Goal: Navigation & Orientation: Understand site structure

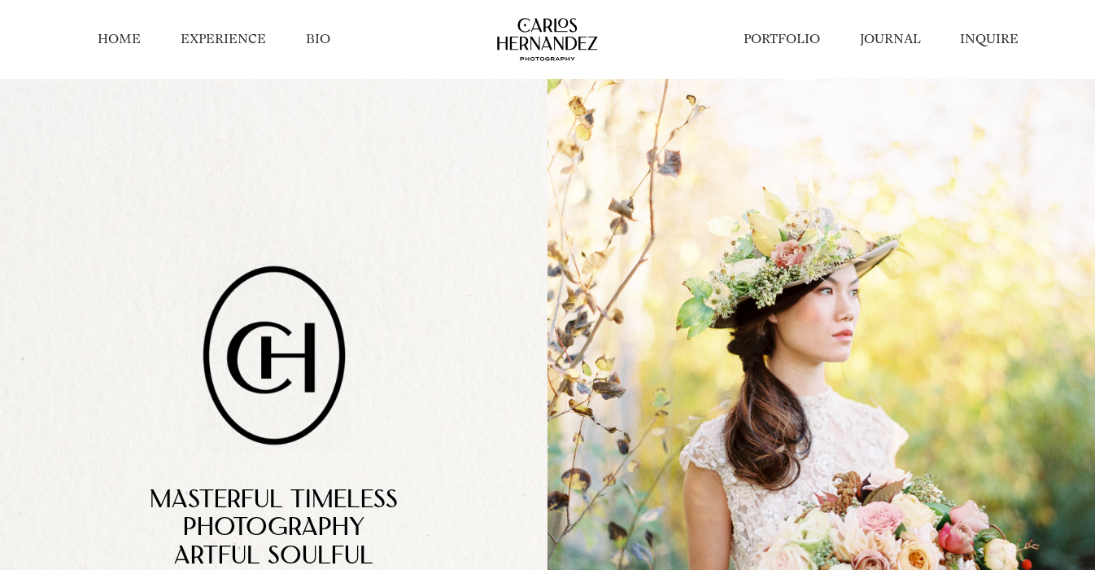
click at [802, 50] on li "PORTFOLIO" at bounding box center [781, 39] width 116 height 35
click at [794, 36] on link "PORTFOLIO" at bounding box center [782, 39] width 76 height 18
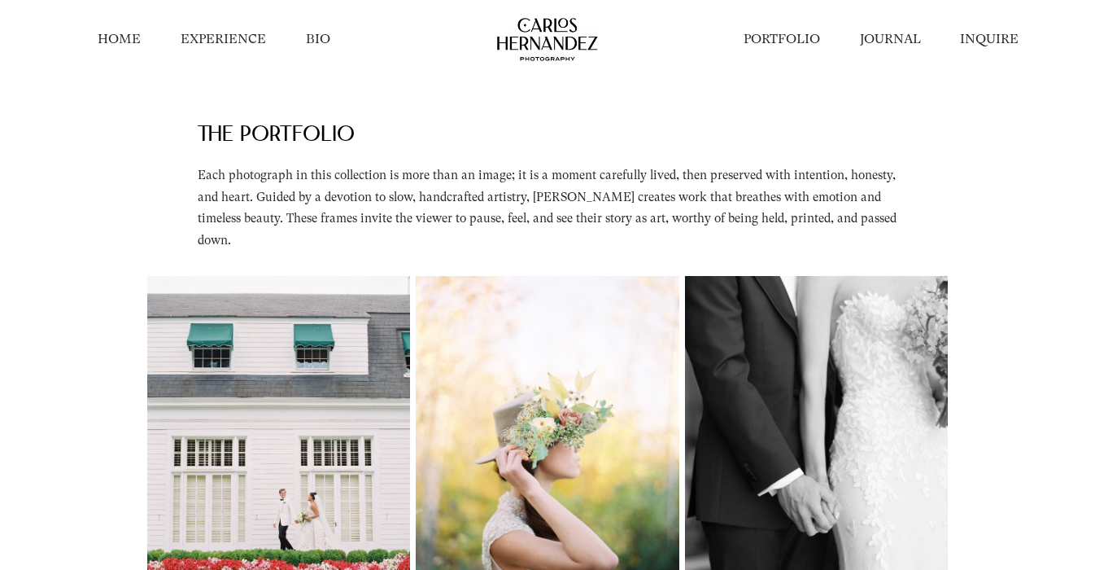
click at [885, 42] on link "JOURNAL" at bounding box center [890, 39] width 61 height 18
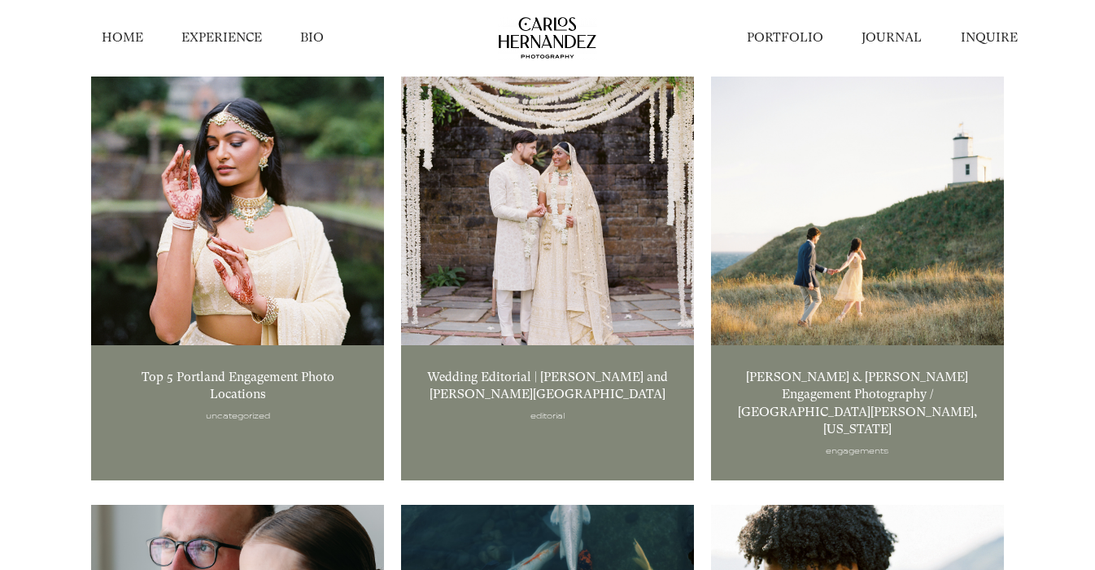
click at [252, 35] on link "EXPERIENCE" at bounding box center [221, 37] width 81 height 17
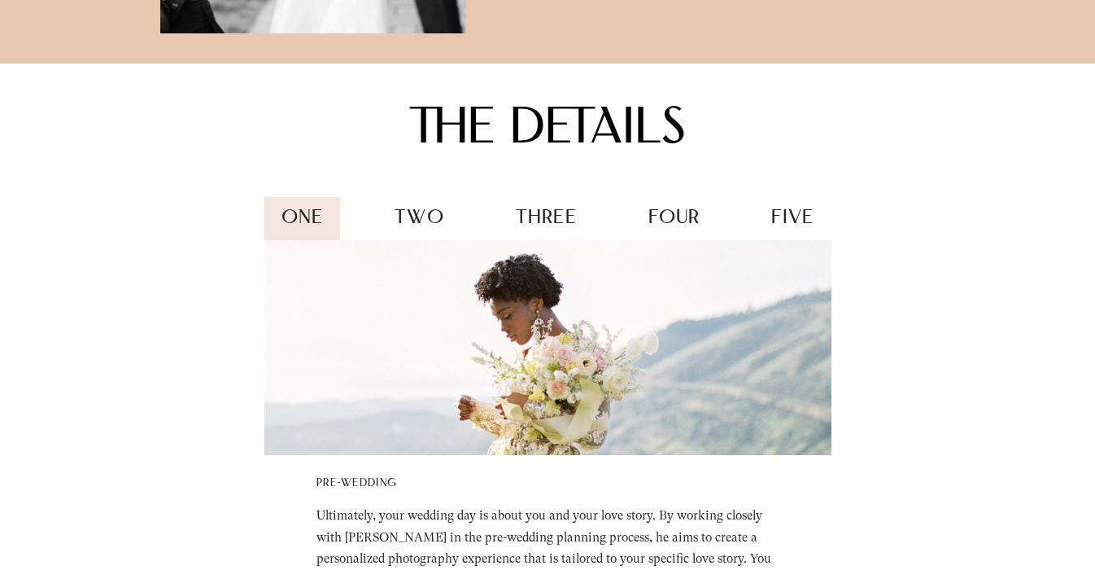
scroll to position [1881, 0]
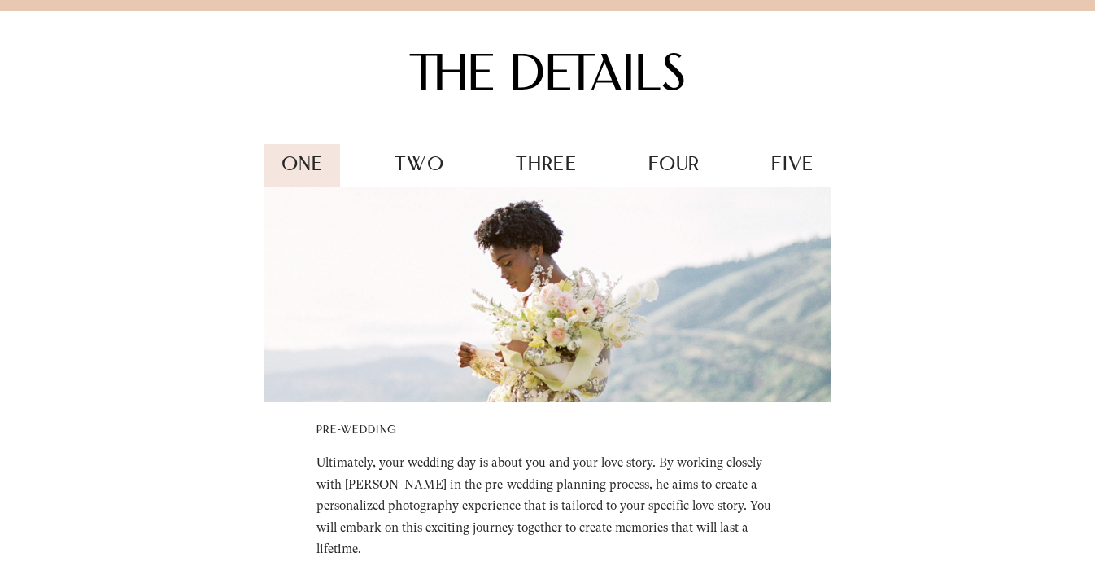
click at [417, 142] on div "the details one two three four five Pre-wedding Ultimately, your wedding day is…" at bounding box center [547, 317] width 1095 height 612
click at [409, 162] on span "two" at bounding box center [420, 165] width 50 height 20
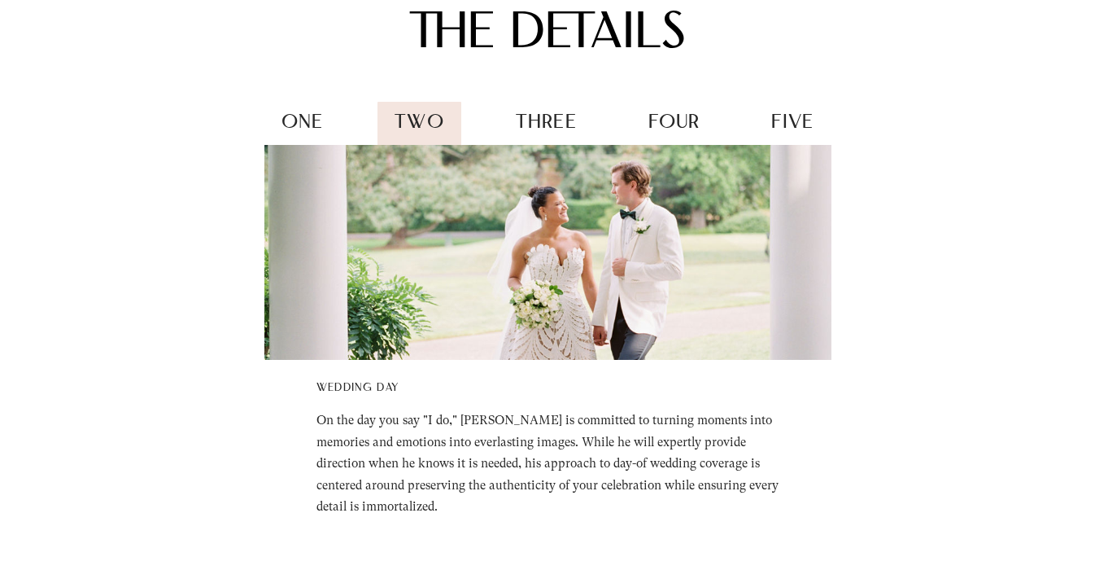
scroll to position [1949, 0]
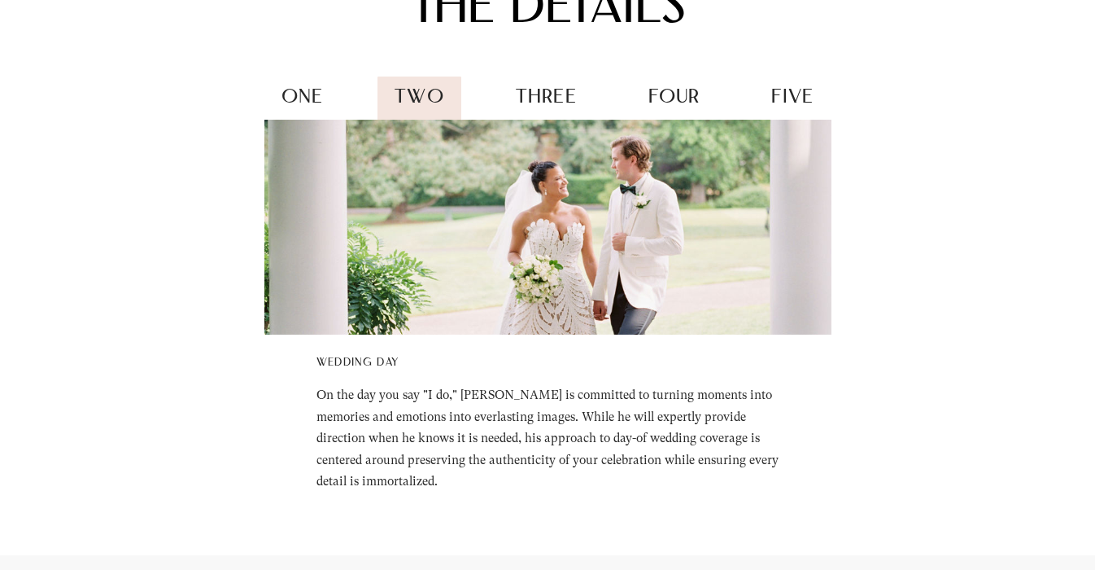
click at [544, 91] on span "three" at bounding box center [546, 98] width 61 height 20
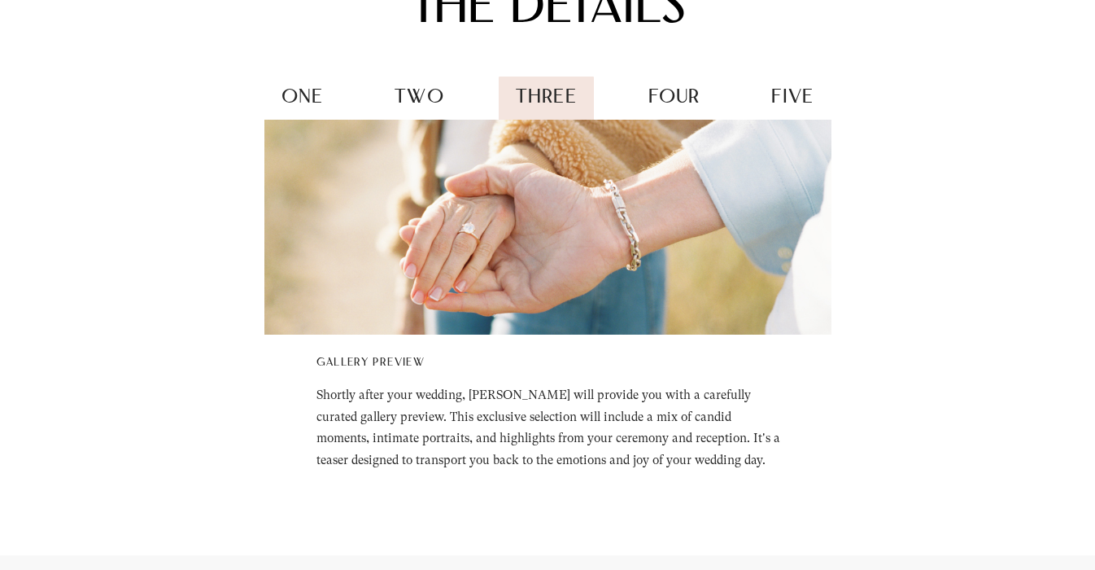
click at [669, 91] on span "four" at bounding box center [675, 98] width 52 height 20
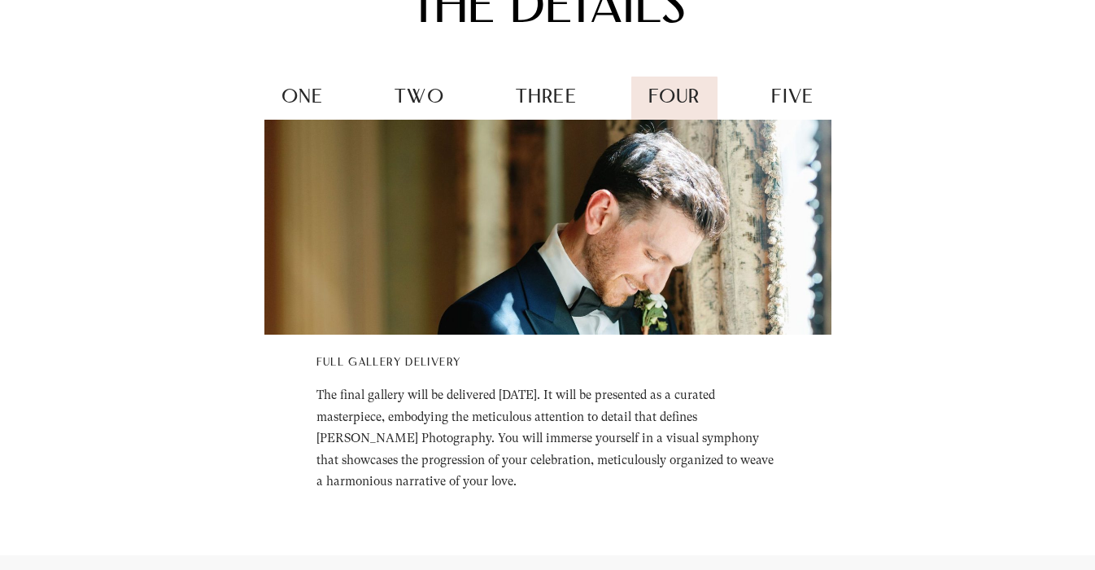
click at [561, 88] on span "three" at bounding box center [546, 98] width 61 height 20
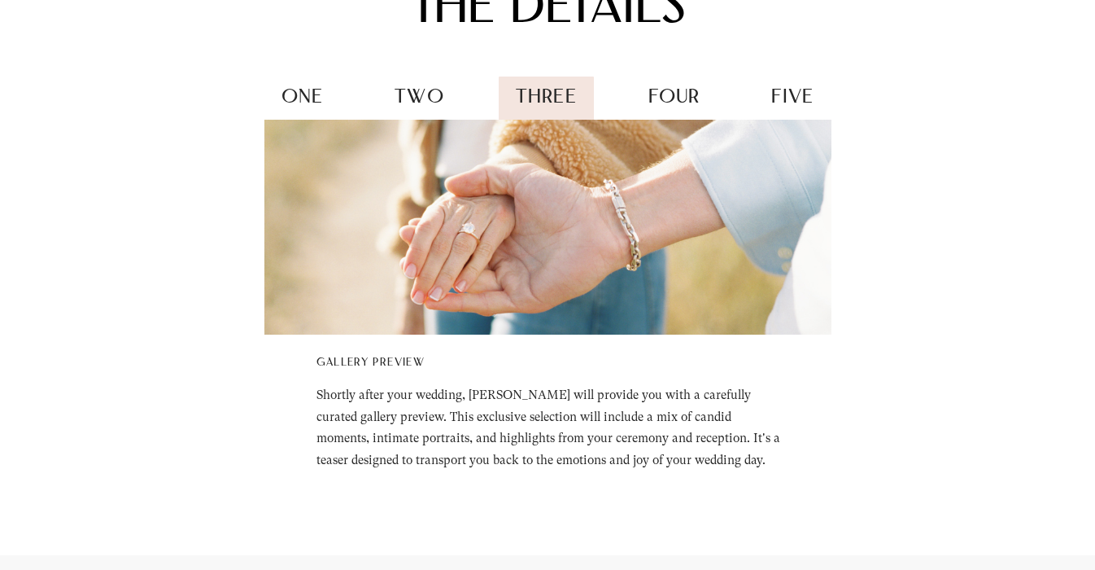
click at [668, 88] on span "four" at bounding box center [675, 98] width 52 height 20
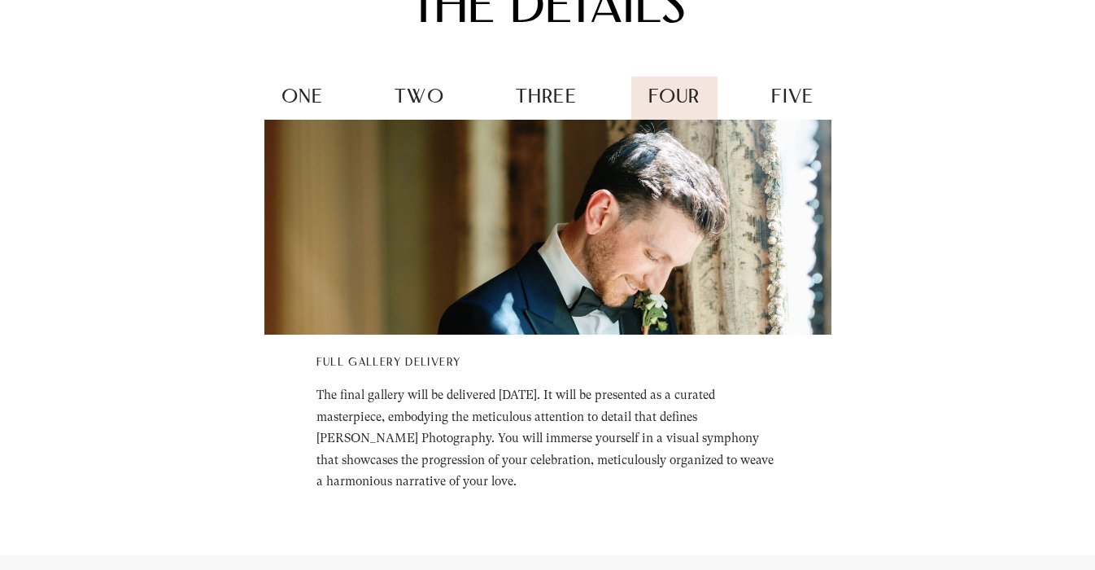
click at [784, 90] on span "five" at bounding box center [792, 98] width 42 height 20
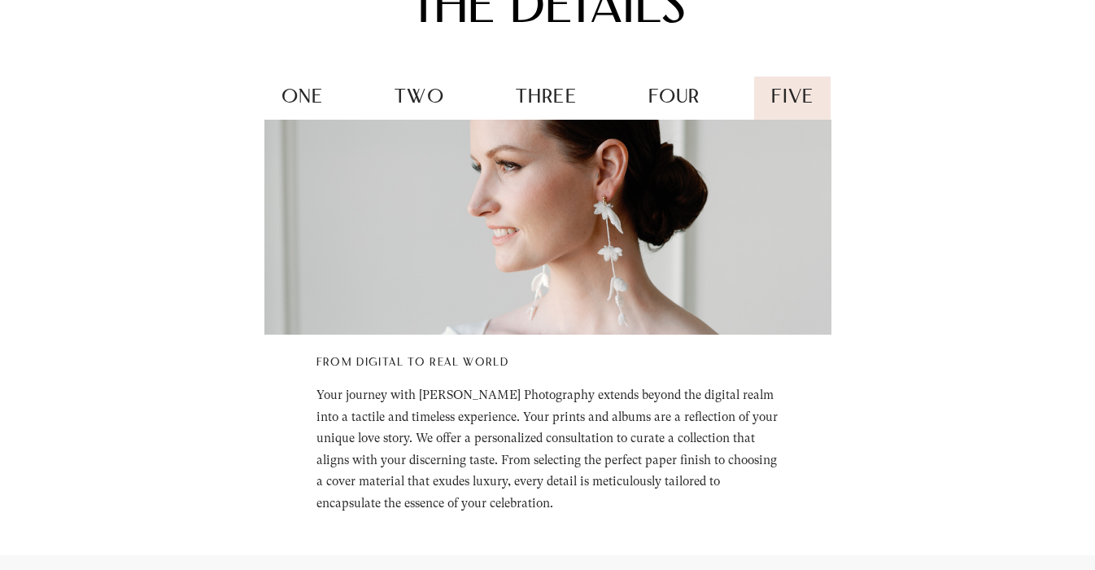
drag, startPoint x: 548, startPoint y: 392, endPoint x: 598, endPoint y: 472, distance: 94.4
click at [598, 472] on h5 "Your journey with Carlos Hernandez Photography extends beyond the digital realm…" at bounding box center [549, 448] width 465 height 129
drag, startPoint x: 500, startPoint y: 375, endPoint x: 538, endPoint y: 483, distance: 114.5
click at [538, 483] on div "from digital to real world Your journey with Carlos Hernandez Photography exten…" at bounding box center [547, 439] width 567 height 166
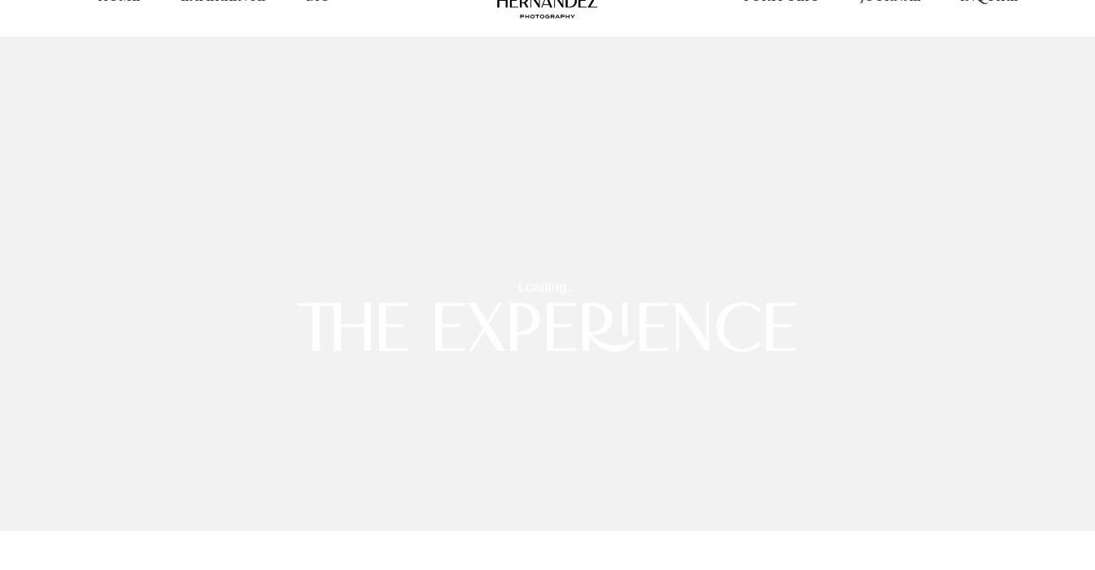
scroll to position [0, 0]
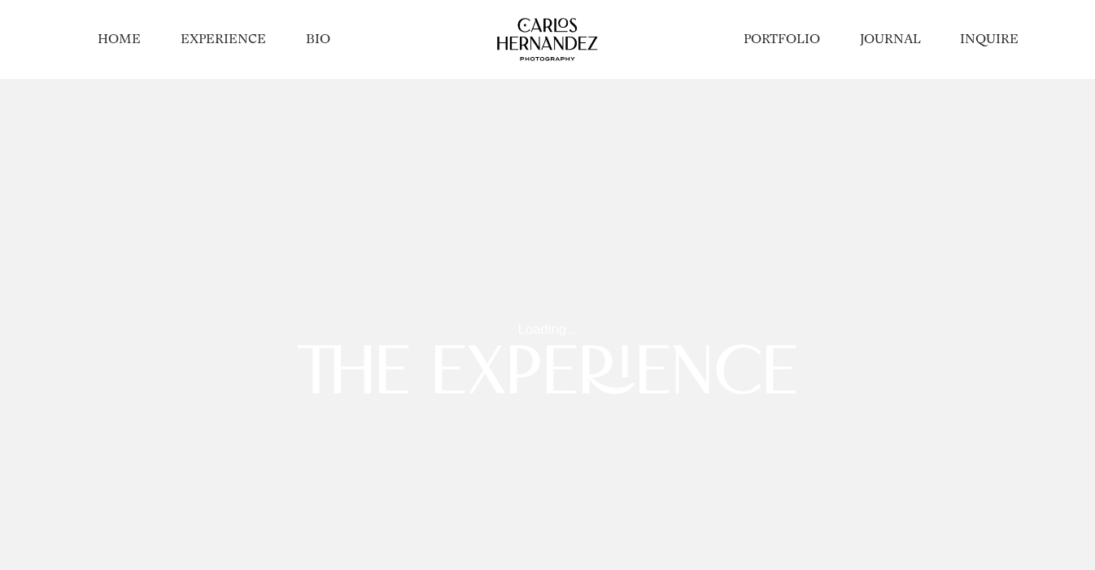
click at [123, 44] on link "HOME" at bounding box center [119, 39] width 43 height 18
